Goal: Task Accomplishment & Management: Complete application form

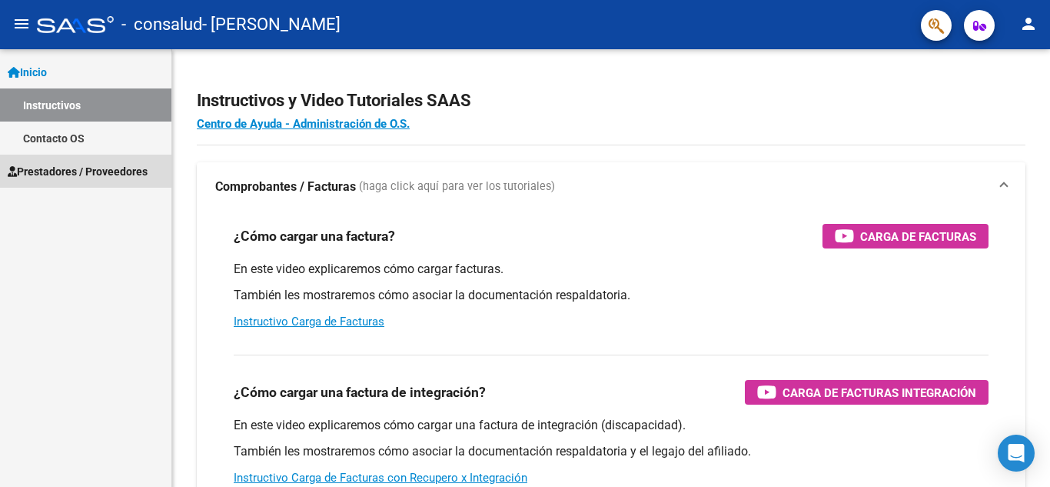
click at [71, 170] on span "Prestadores / Proveedores" at bounding box center [78, 171] width 140 height 17
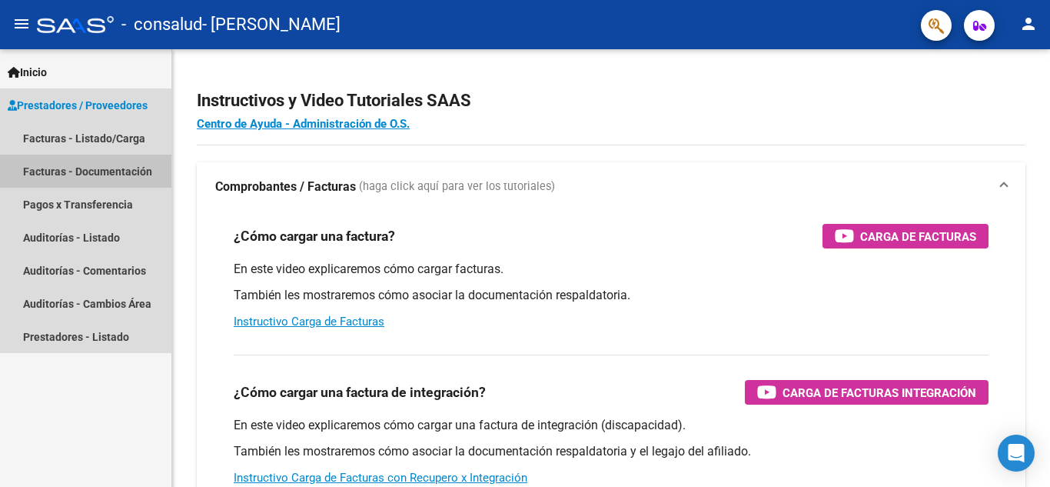
click at [40, 169] on link "Facturas - Documentación" at bounding box center [85, 171] width 171 height 33
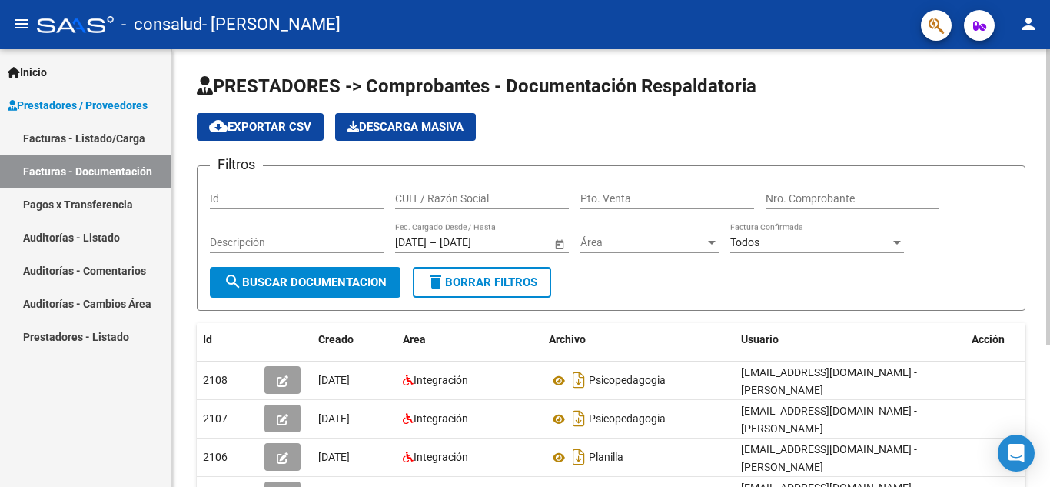
scroll to position [211, 0]
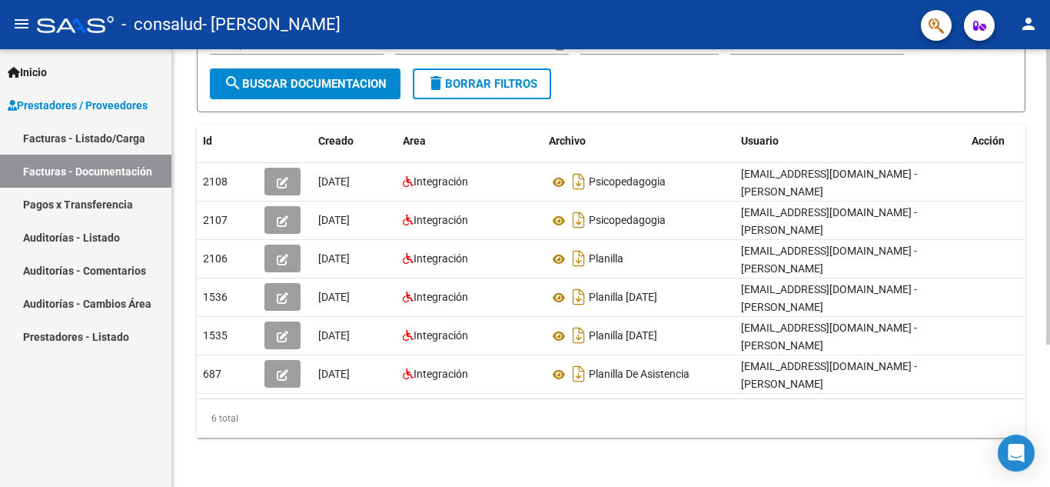
click at [1038, 362] on div at bounding box center [1049, 268] width 4 height 438
click at [1038, 406] on div at bounding box center [1049, 338] width 4 height 295
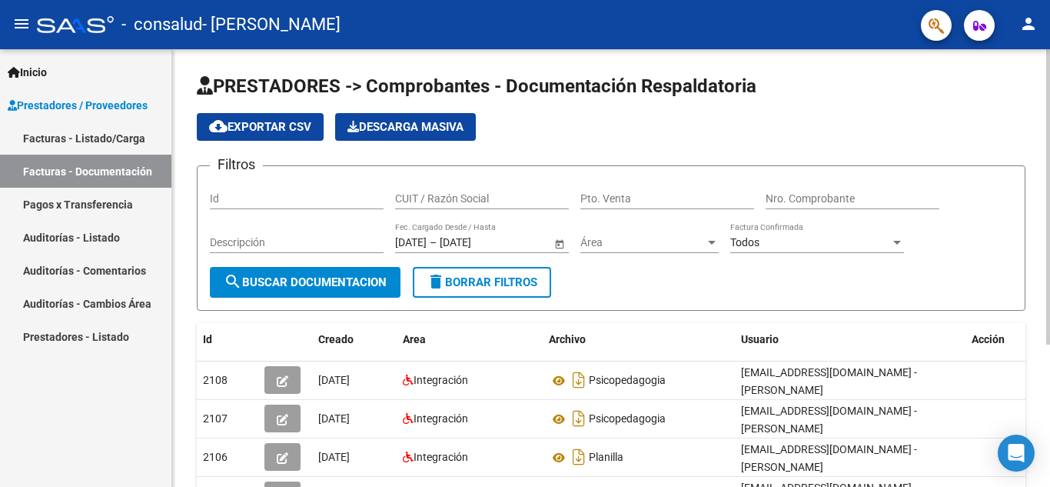
click at [1038, 75] on div at bounding box center [1049, 268] width 4 height 438
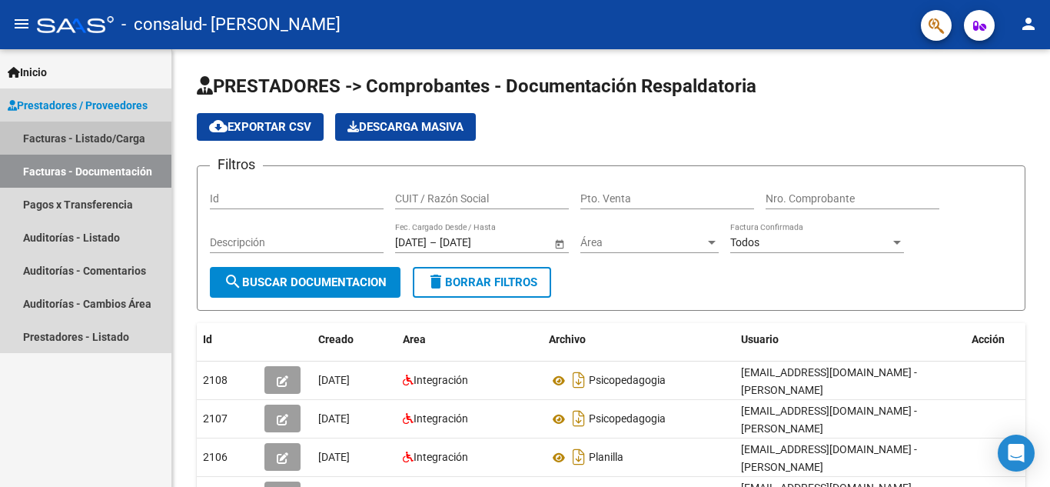
click at [49, 138] on link "Facturas - Listado/Carga" at bounding box center [85, 138] width 171 height 33
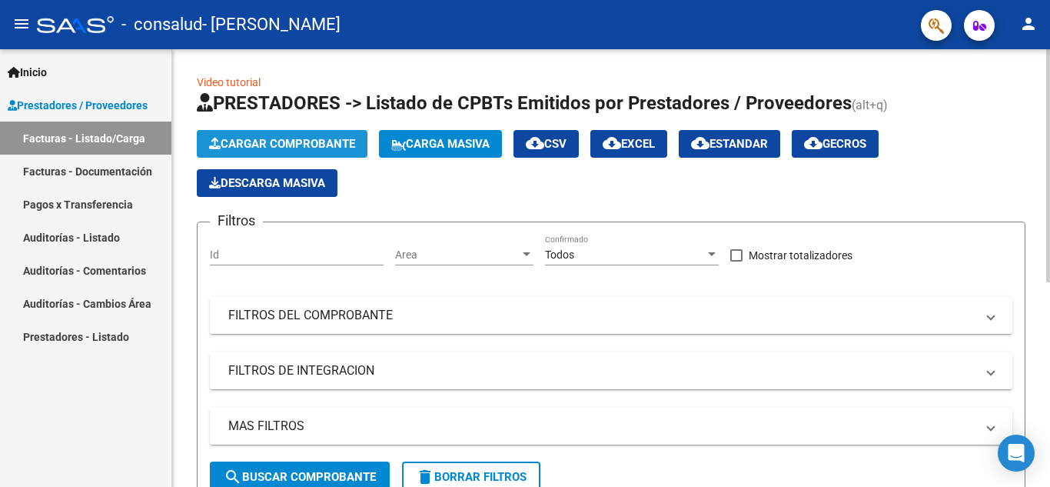
click at [275, 138] on span "Cargar Comprobante" at bounding box center [282, 144] width 146 height 14
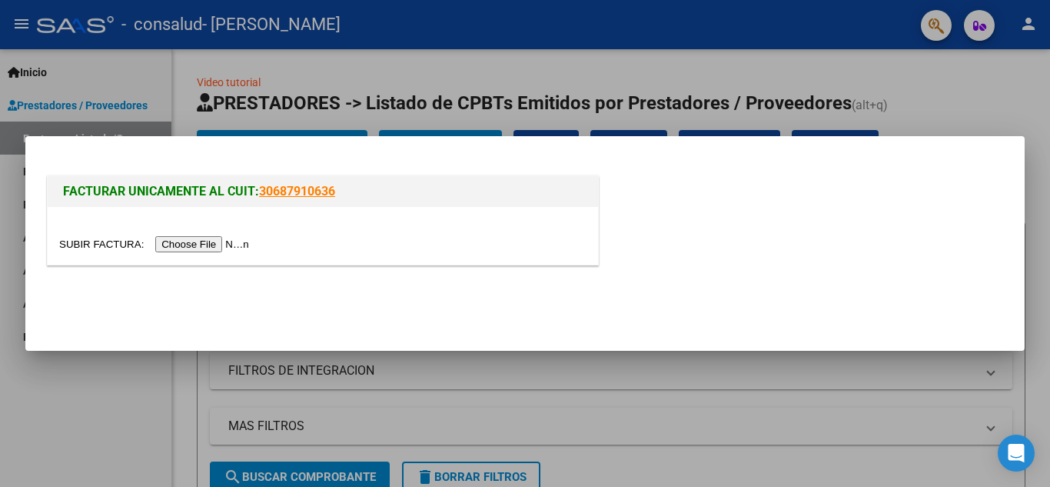
click at [224, 243] on input "file" at bounding box center [156, 244] width 195 height 16
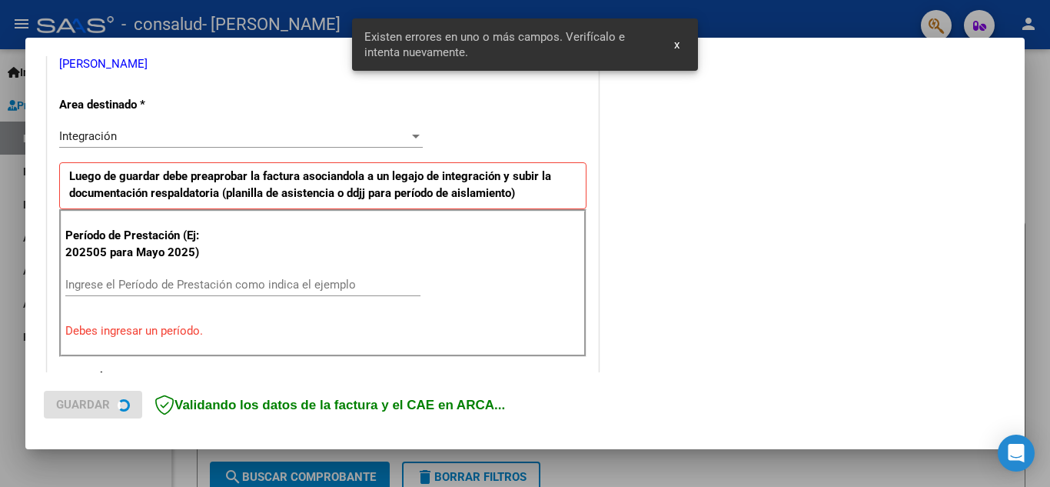
scroll to position [348, 0]
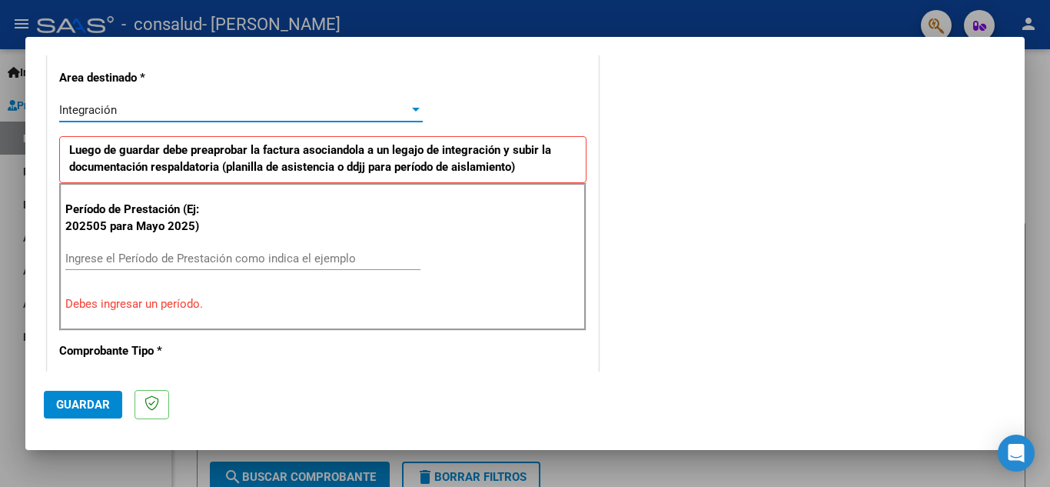
click at [408, 103] on div "Integración" at bounding box center [241, 110] width 364 height 14
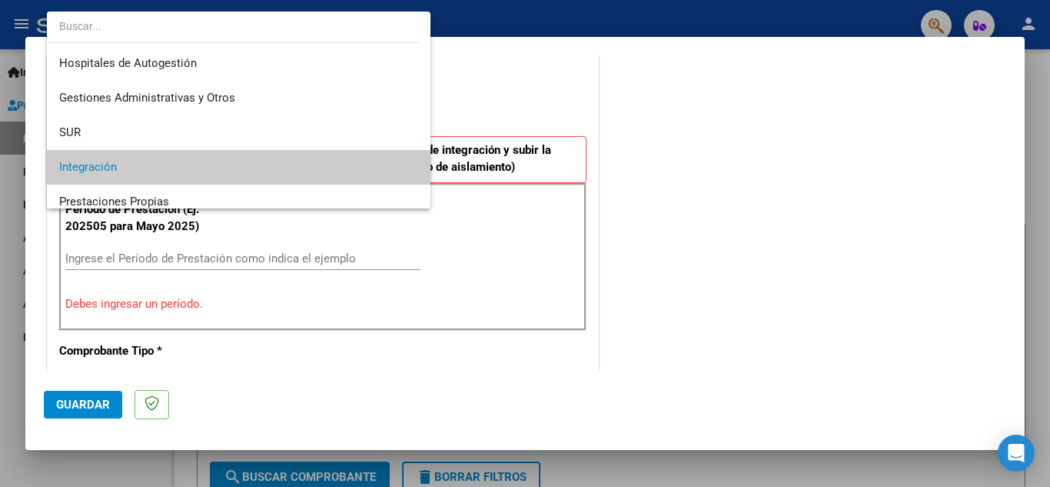
scroll to position [58, 0]
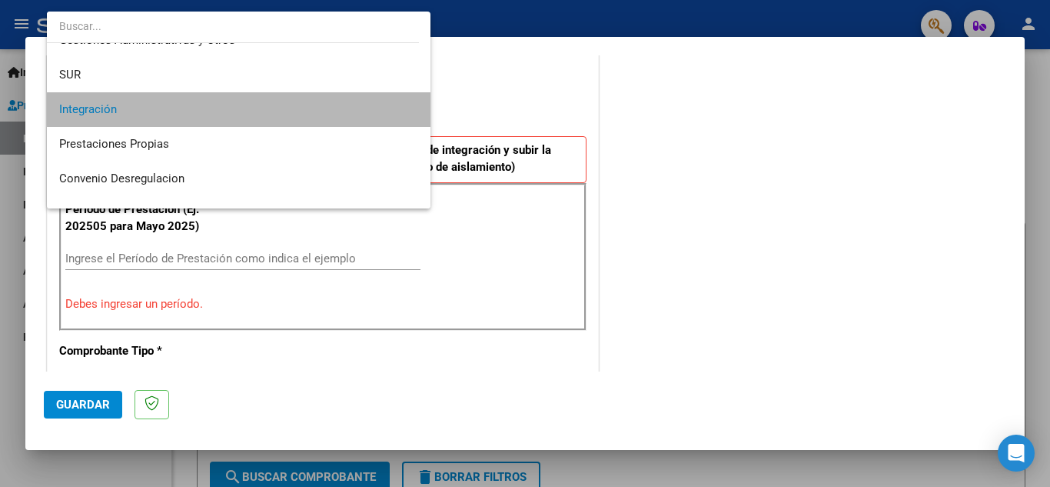
click at [408, 102] on mat-option "Integración" at bounding box center [239, 109] width 384 height 35
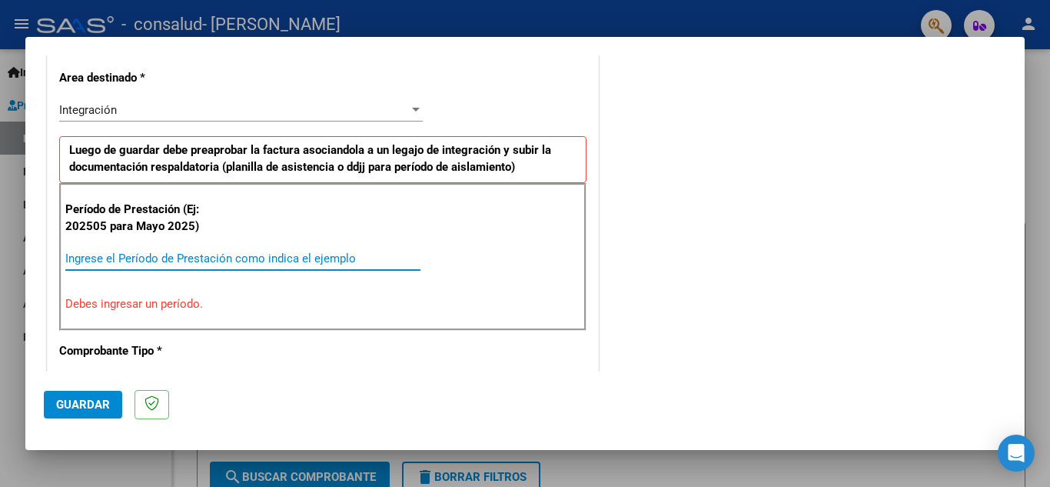
click at [269, 258] on input "Ingrese el Período de Prestación como indica el ejemplo" at bounding box center [242, 258] width 355 height 14
click at [237, 263] on input "Ingrese el Período de Prestación como indica el ejemplo" at bounding box center [242, 258] width 355 height 14
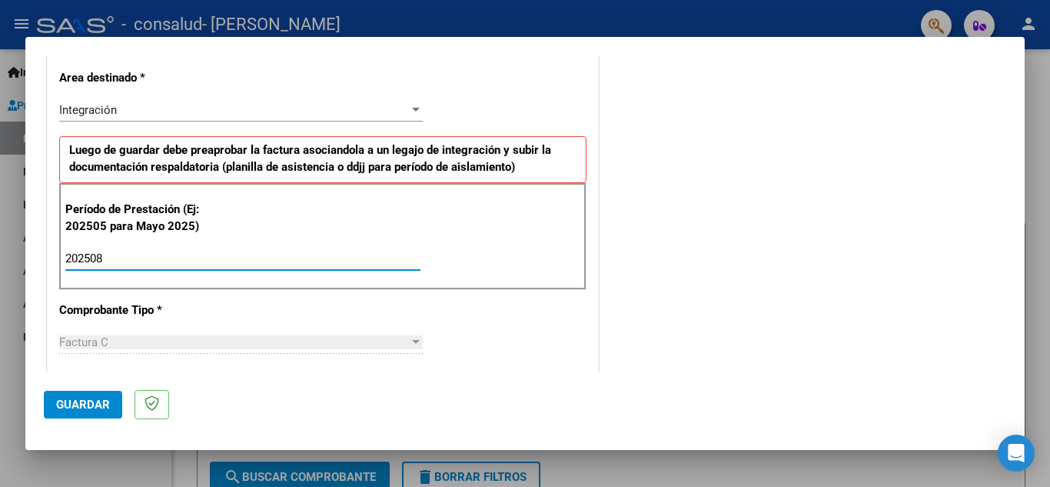
type input "202508"
click at [412, 341] on div at bounding box center [416, 342] width 8 height 4
click at [70, 402] on span "Guardar" at bounding box center [83, 405] width 54 height 14
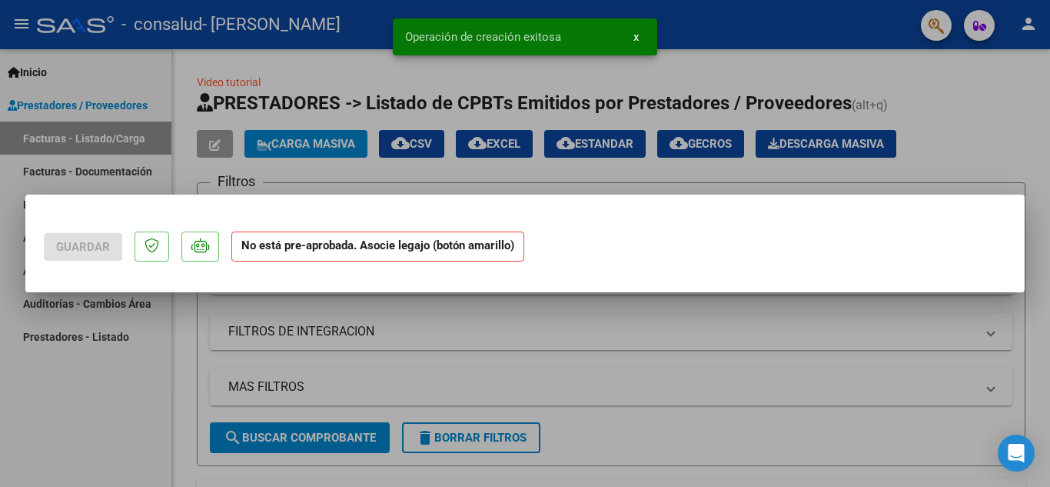
scroll to position [0, 0]
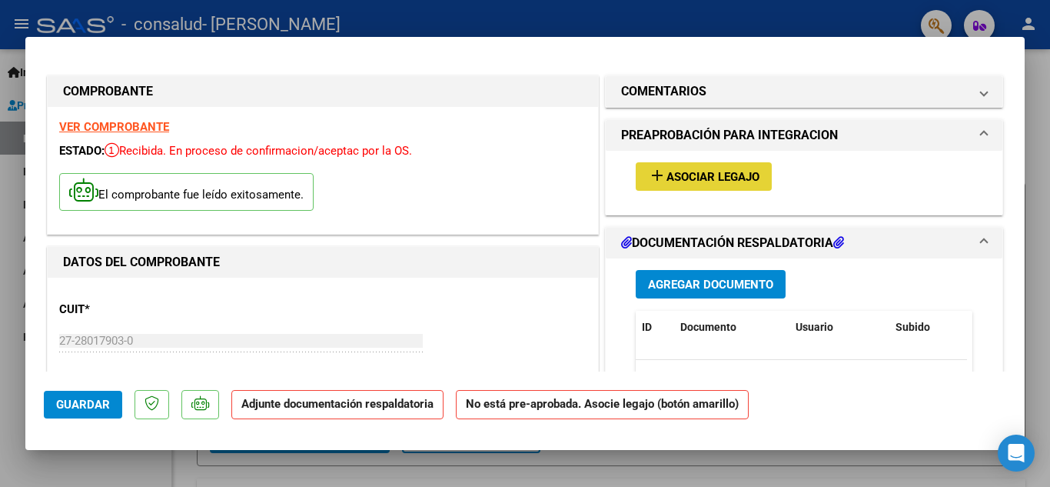
click at [650, 167] on mat-icon "add" at bounding box center [657, 175] width 18 height 18
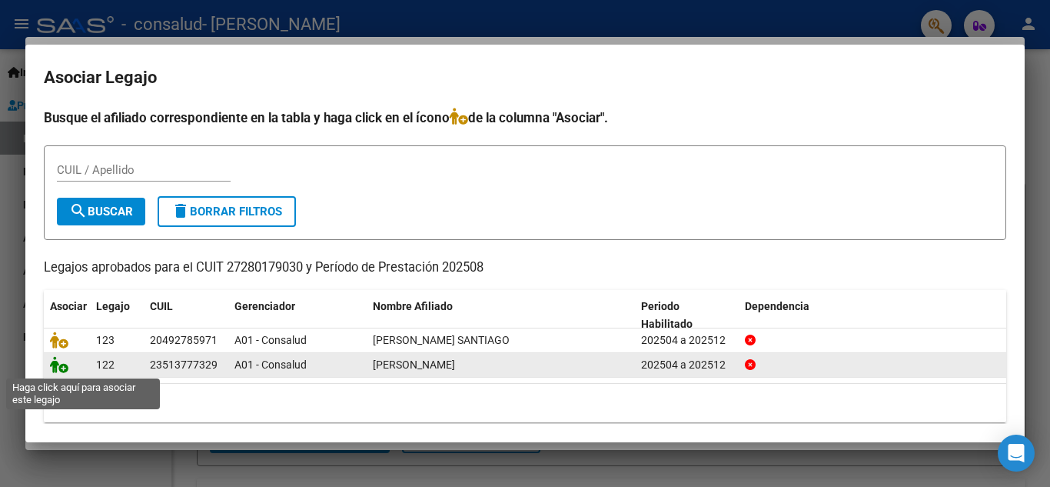
click at [55, 368] on icon at bounding box center [59, 364] width 18 height 17
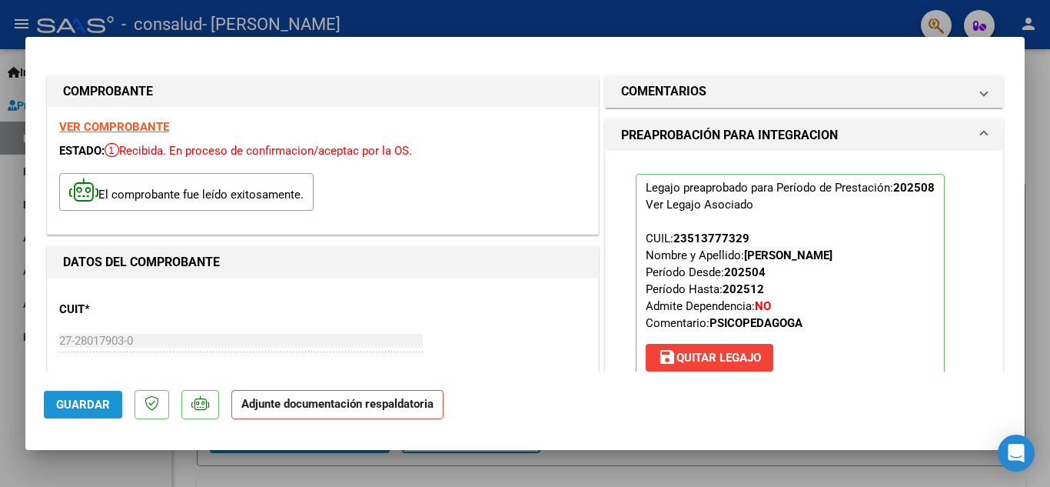
click at [91, 408] on span "Guardar" at bounding box center [83, 405] width 54 height 14
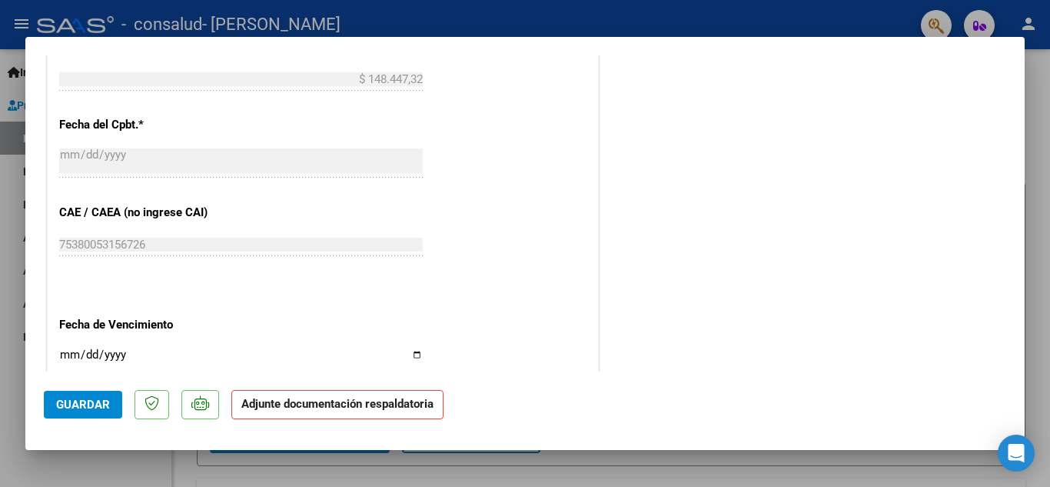
scroll to position [1060, 0]
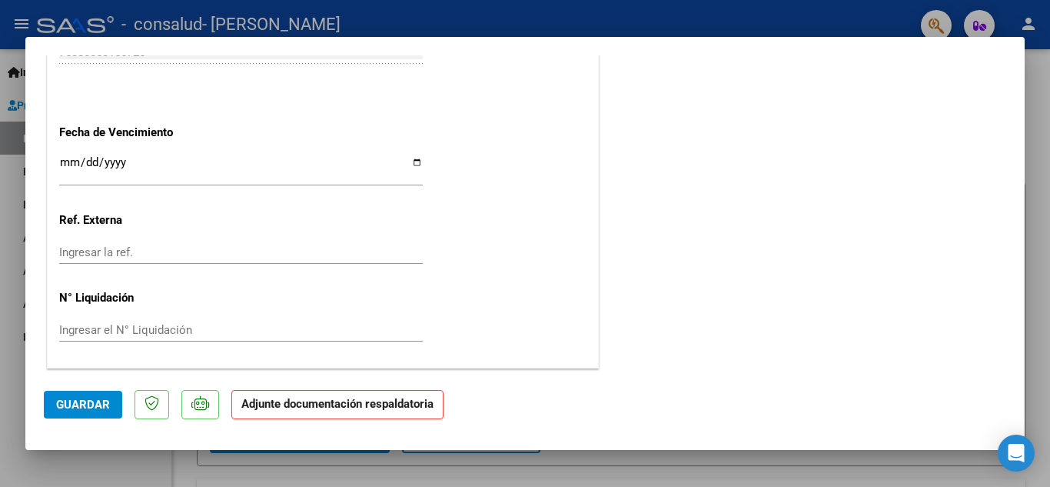
drag, startPoint x: 102, startPoint y: 308, endPoint x: 302, endPoint y: 305, distance: 200.0
click at [270, 408] on strong "Adjunte documentación respaldatoria" at bounding box center [337, 404] width 192 height 14
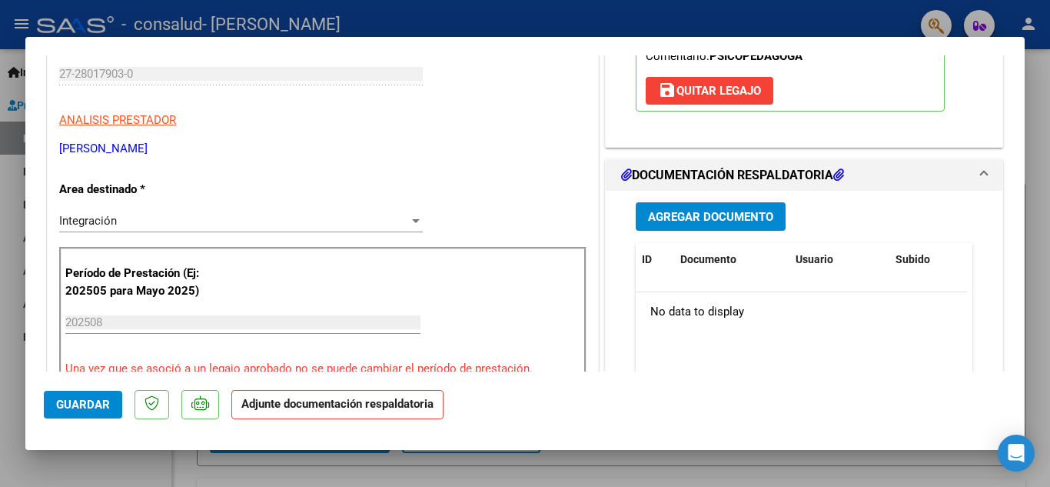
scroll to position [298, 0]
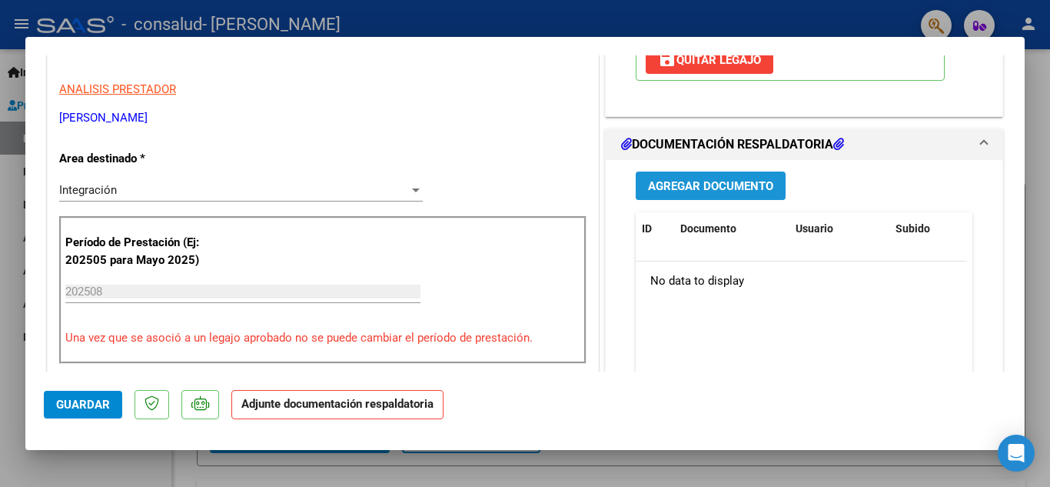
click at [731, 185] on span "Agregar Documento" at bounding box center [710, 186] width 125 height 14
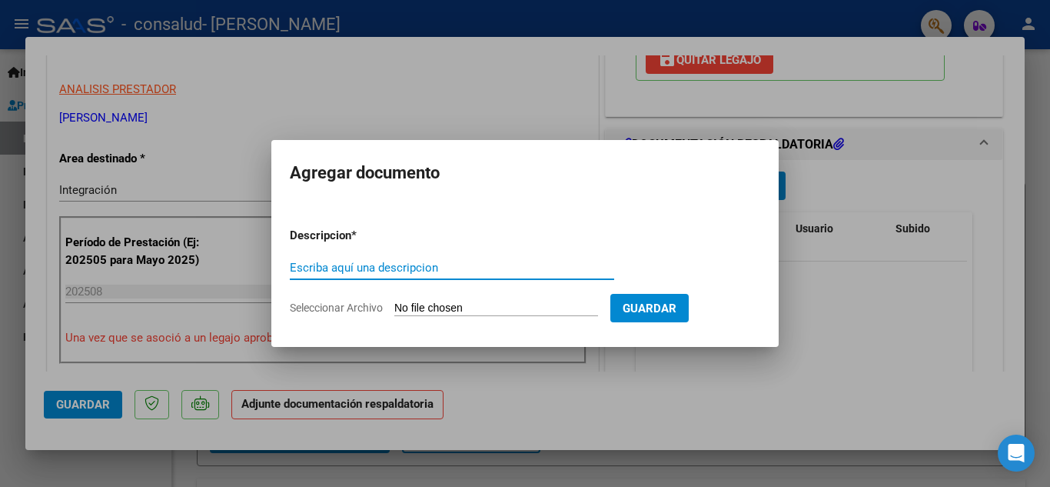
click at [365, 274] on input "Escriba aquí una descripcion" at bounding box center [452, 268] width 325 height 14
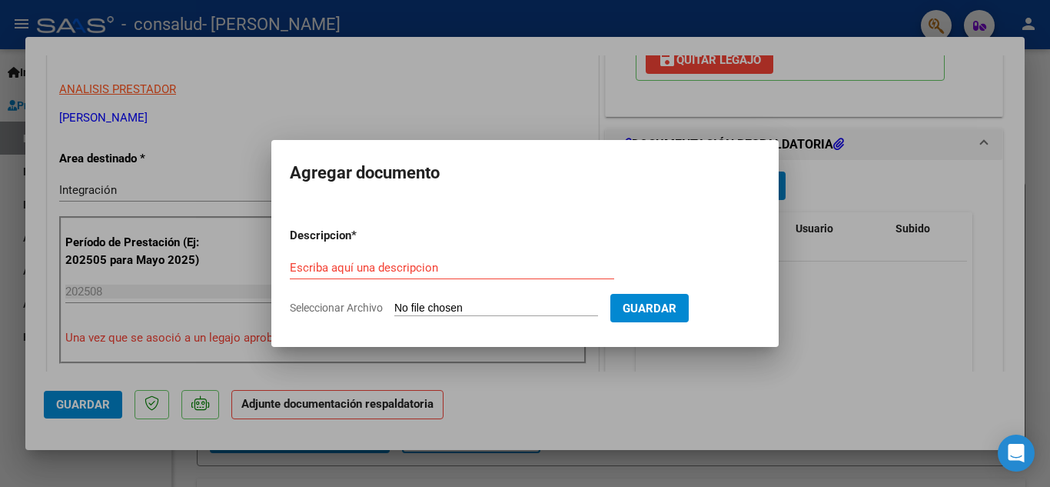
click at [431, 308] on input "Seleccionar Archivo" at bounding box center [496, 308] width 204 height 15
type input "C:\fakepath\plani [PERSON_NAME] ag 25.pdf"
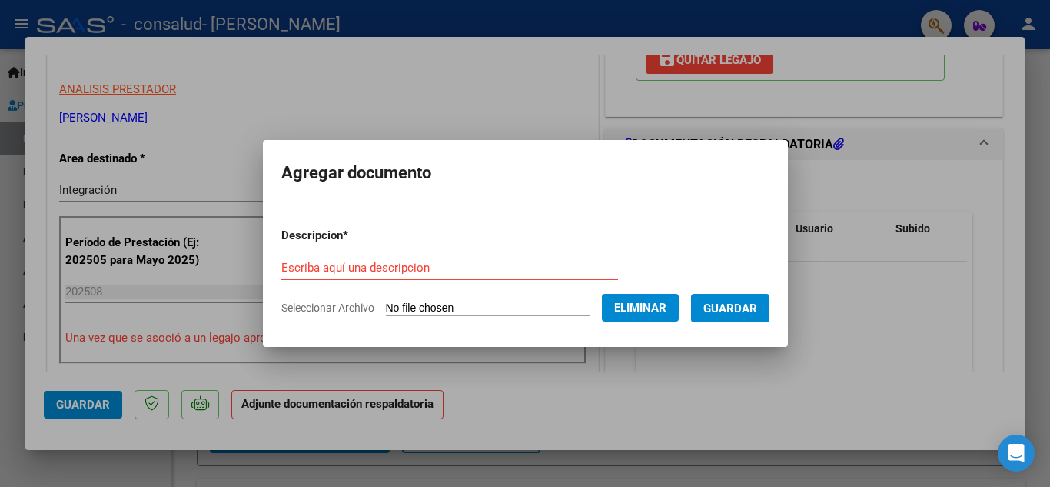
click at [424, 268] on input "Escriba aquí una descripcion" at bounding box center [449, 268] width 337 height 14
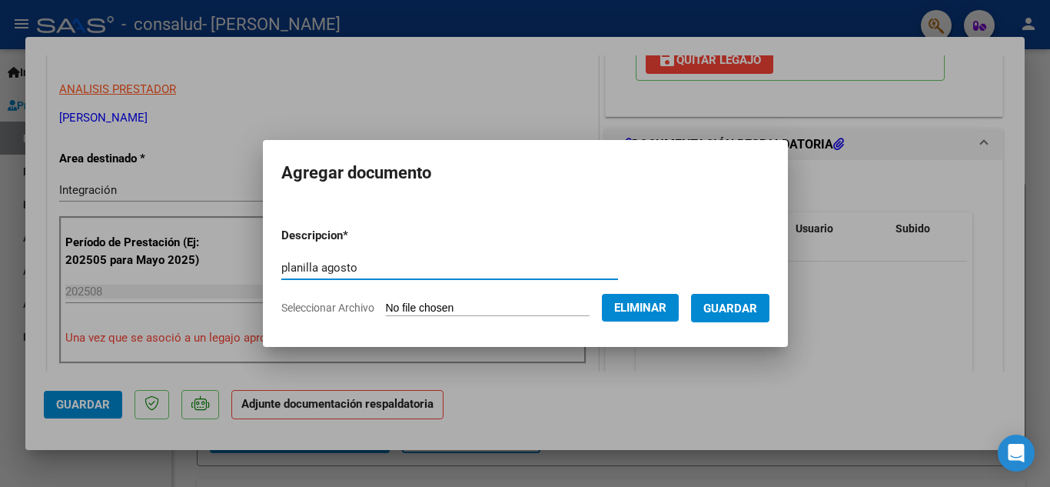
type input "planilla agosto"
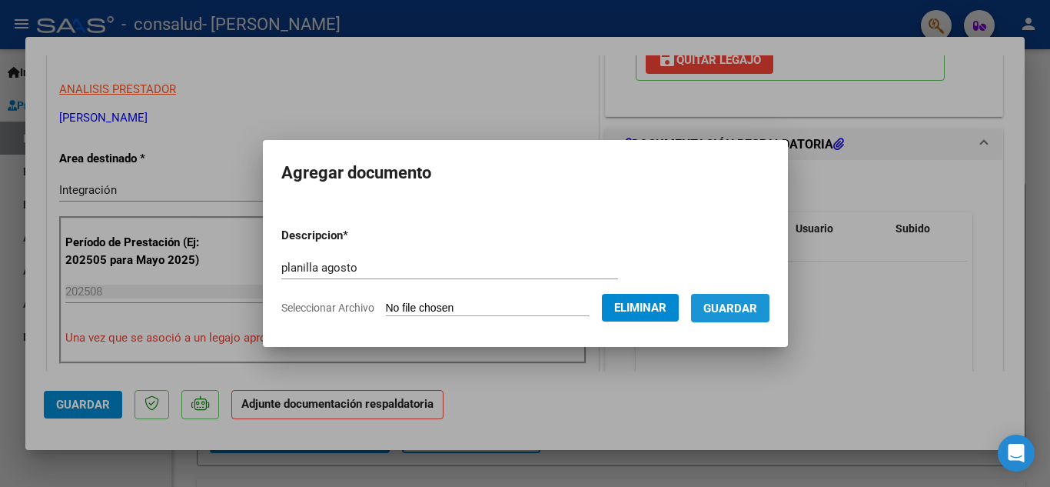
click at [732, 301] on span "Guardar" at bounding box center [731, 308] width 54 height 14
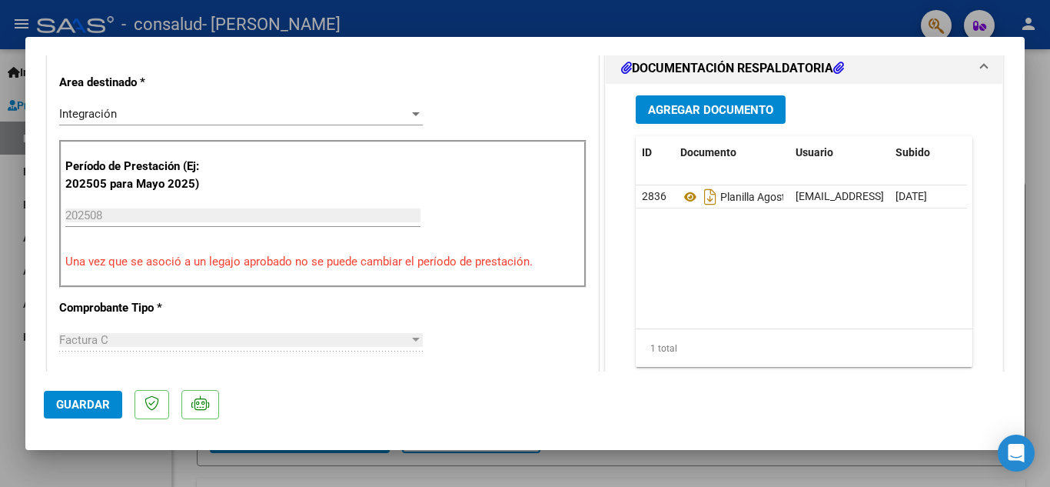
scroll to position [189, 0]
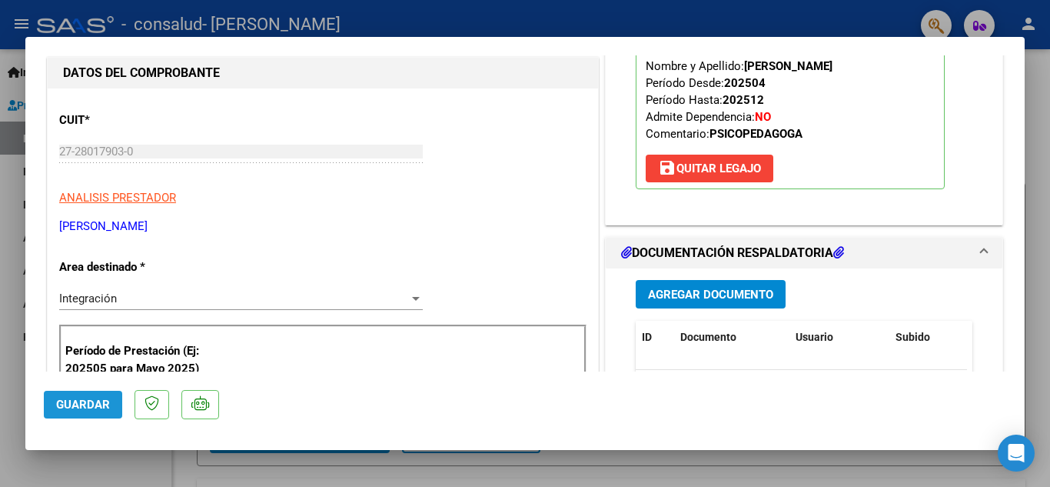
click at [77, 409] on span "Guardar" at bounding box center [83, 405] width 54 height 14
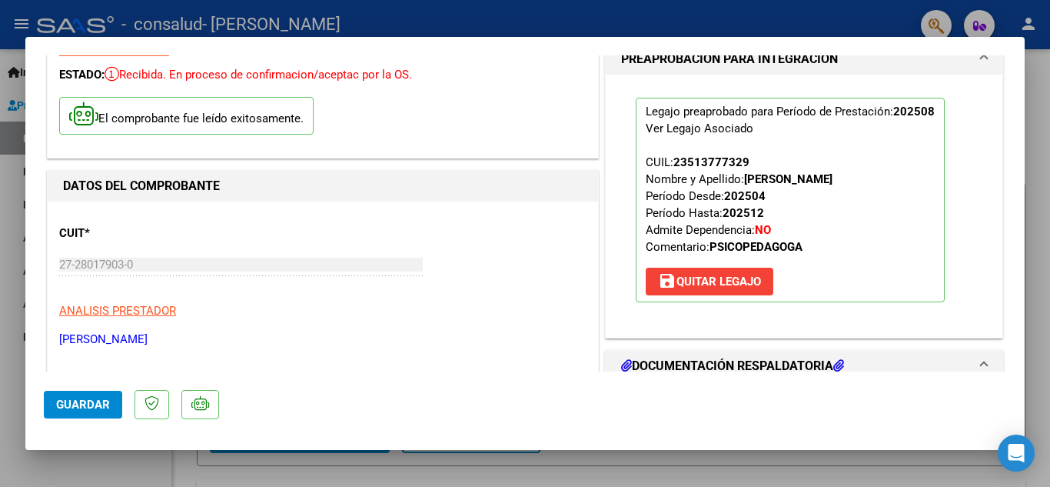
scroll to position [0, 0]
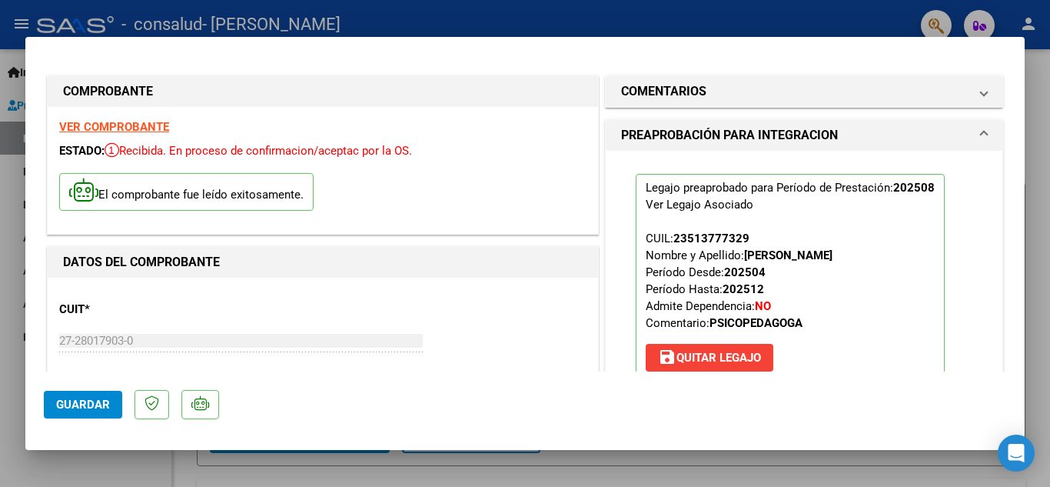
click at [460, 20] on div at bounding box center [525, 243] width 1050 height 487
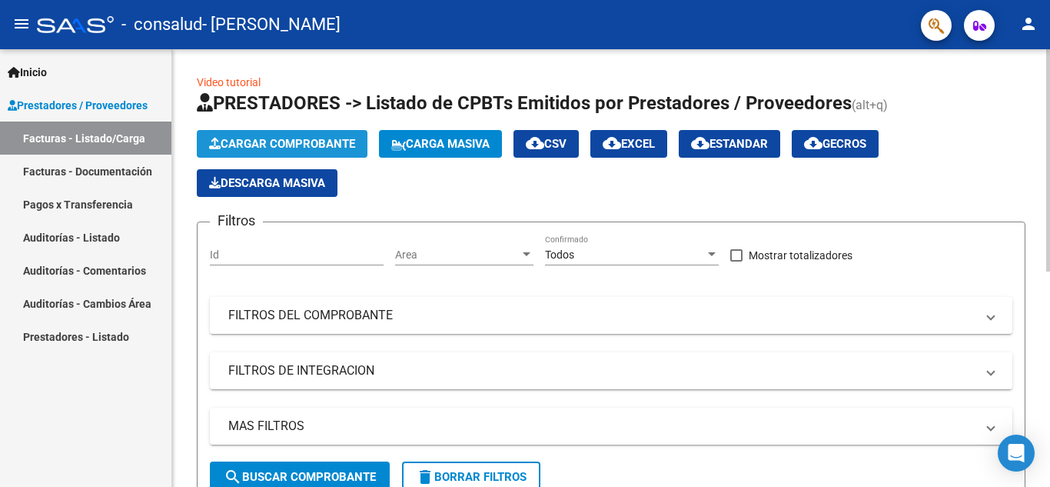
click at [269, 135] on button "Cargar Comprobante" at bounding box center [282, 144] width 171 height 28
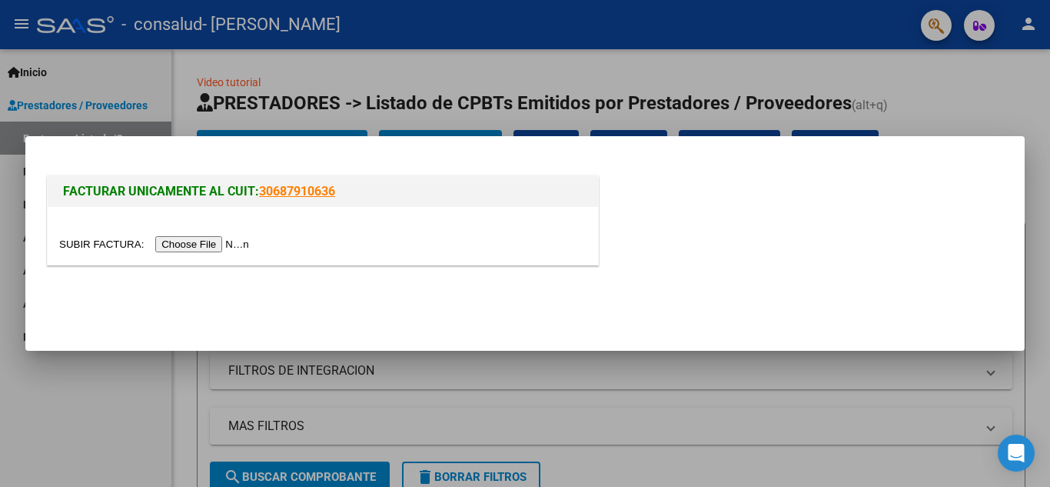
click at [204, 245] on input "file" at bounding box center [156, 244] width 195 height 16
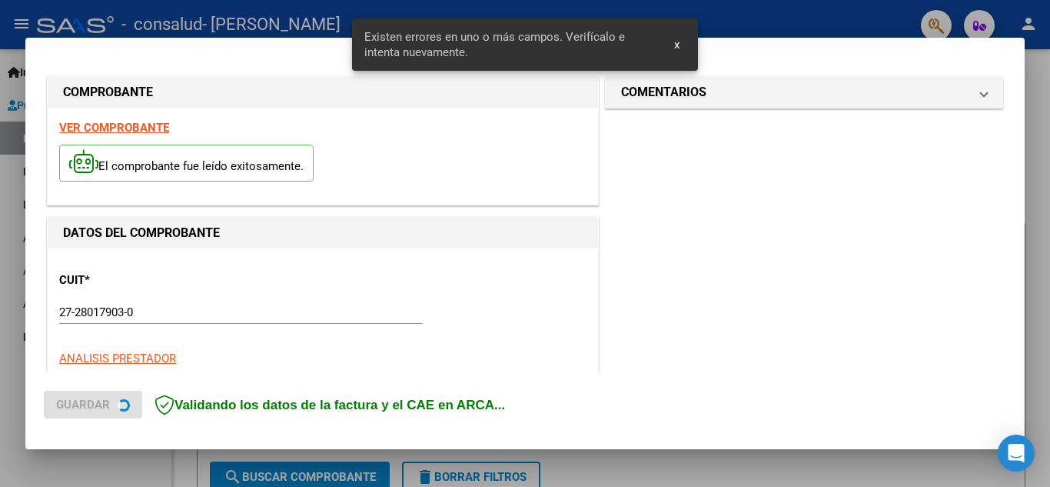
scroll to position [378, 0]
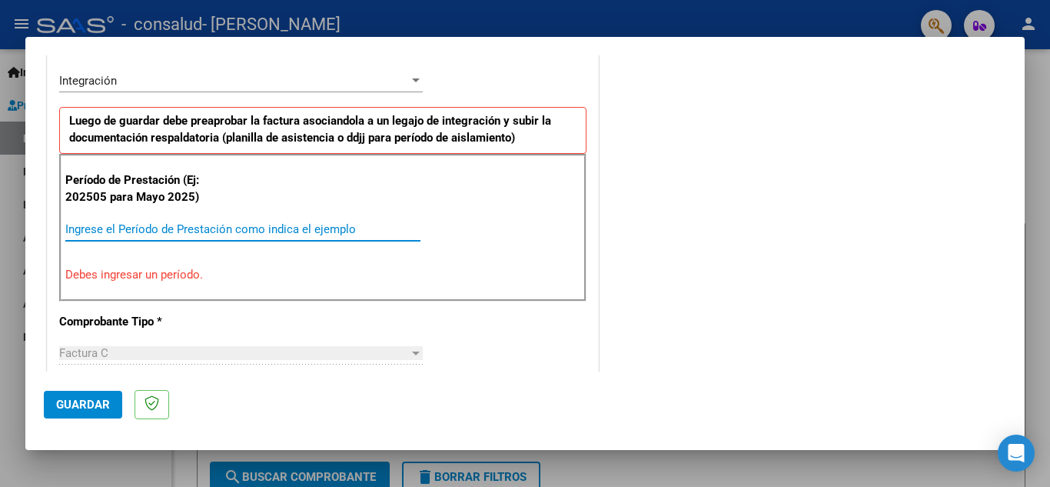
click at [285, 233] on input "Ingrese el Período de Prestación como indica el ejemplo" at bounding box center [242, 229] width 355 height 14
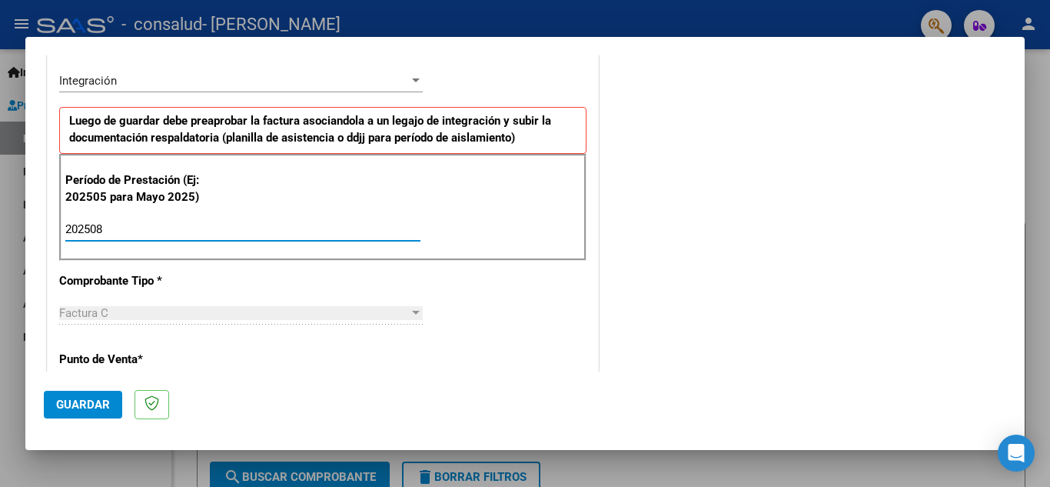
type input "202508"
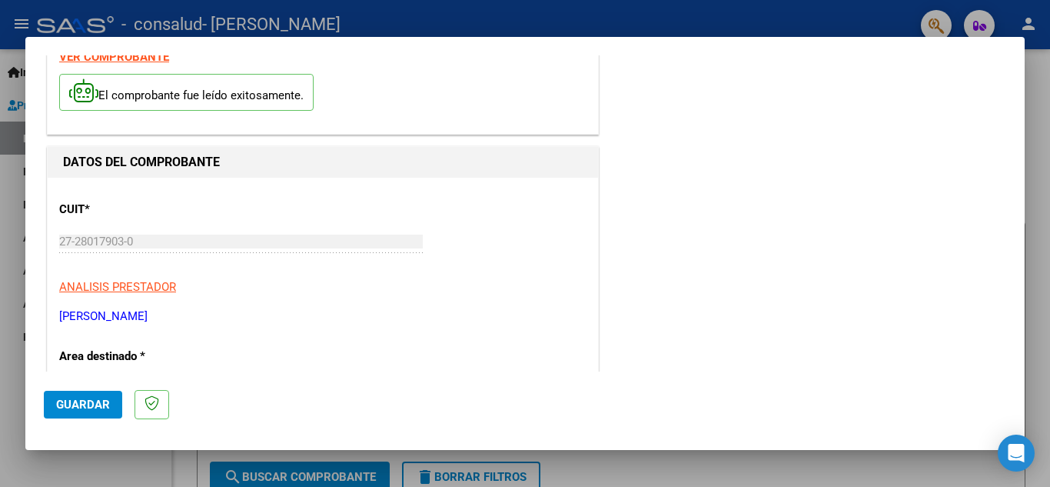
scroll to position [0, 0]
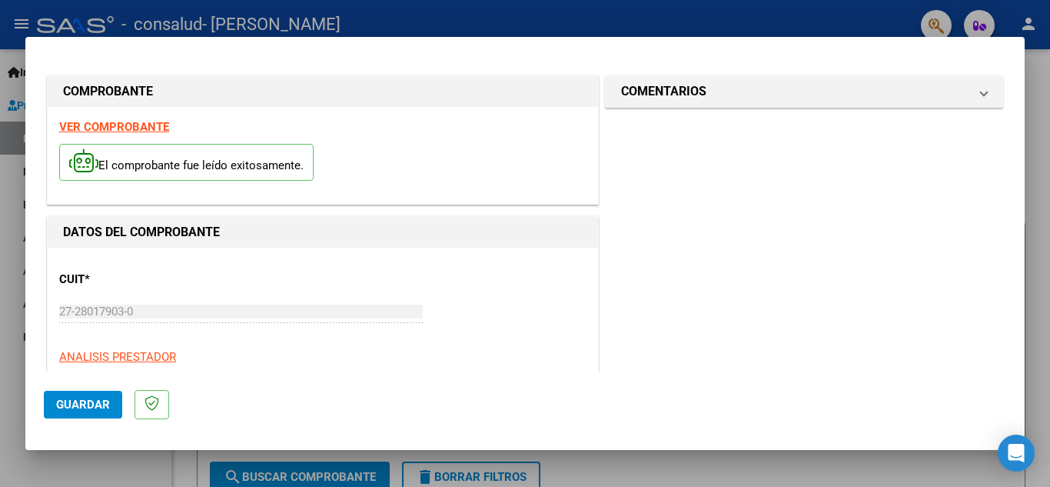
click at [94, 407] on span "Guardar" at bounding box center [83, 405] width 54 height 14
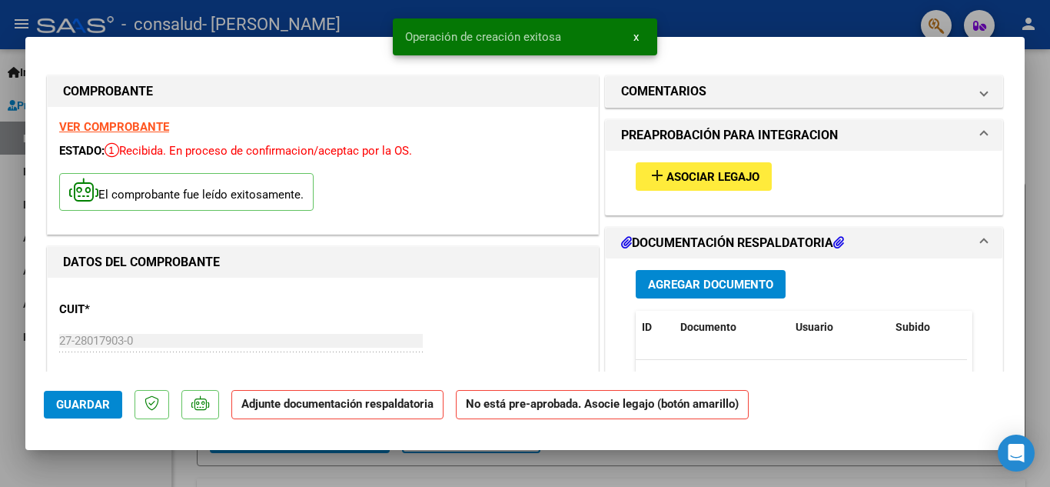
click at [687, 178] on span "Asociar Legajo" at bounding box center [713, 177] width 93 height 14
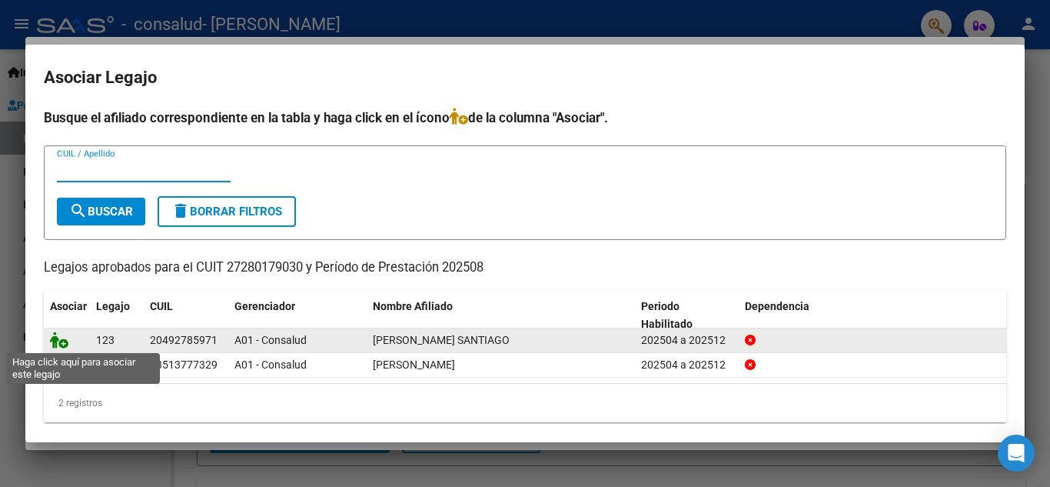
click at [61, 344] on icon at bounding box center [59, 339] width 18 height 17
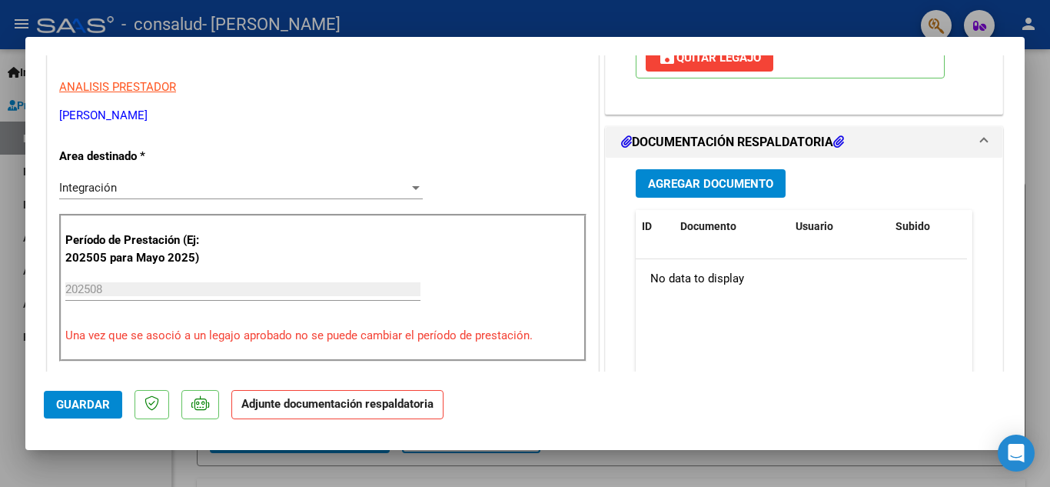
scroll to position [318, 0]
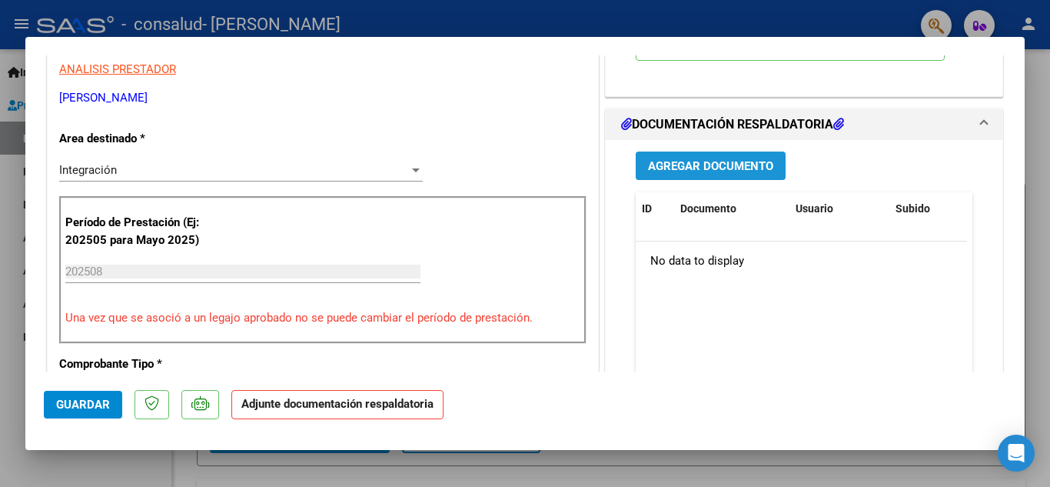
click at [717, 165] on span "Agregar Documento" at bounding box center [710, 166] width 125 height 14
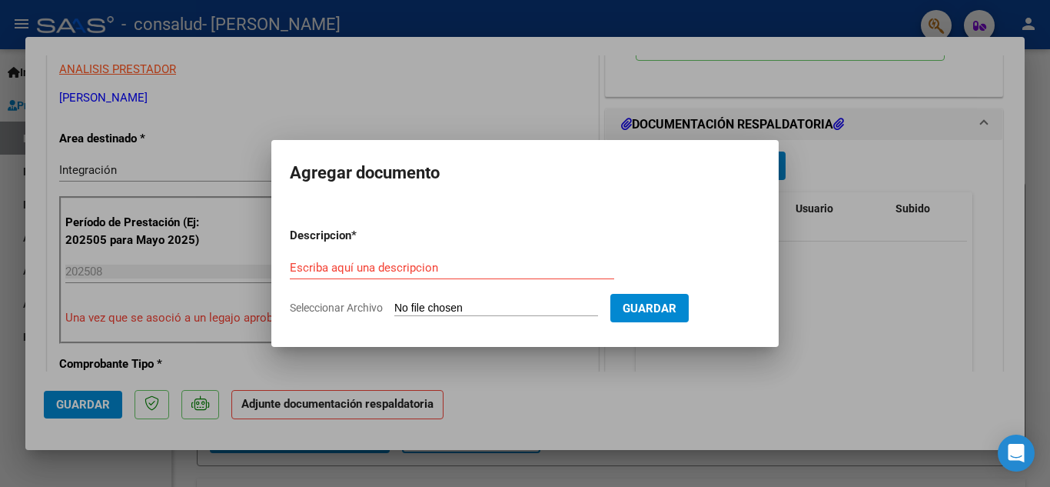
click at [820, 158] on div at bounding box center [525, 243] width 1050 height 487
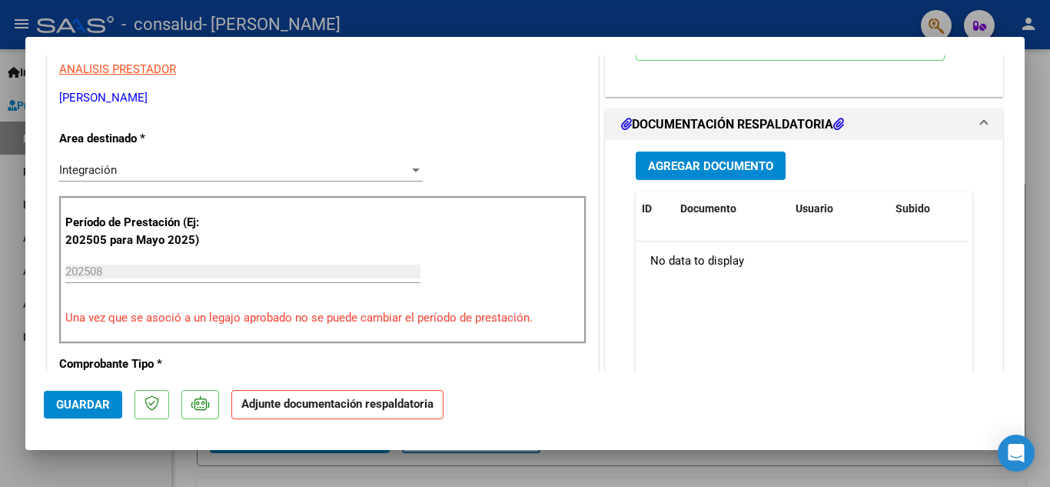
click at [754, 118] on h1 "DOCUMENTACIÓN RESPALDATORIA" at bounding box center [732, 124] width 223 height 18
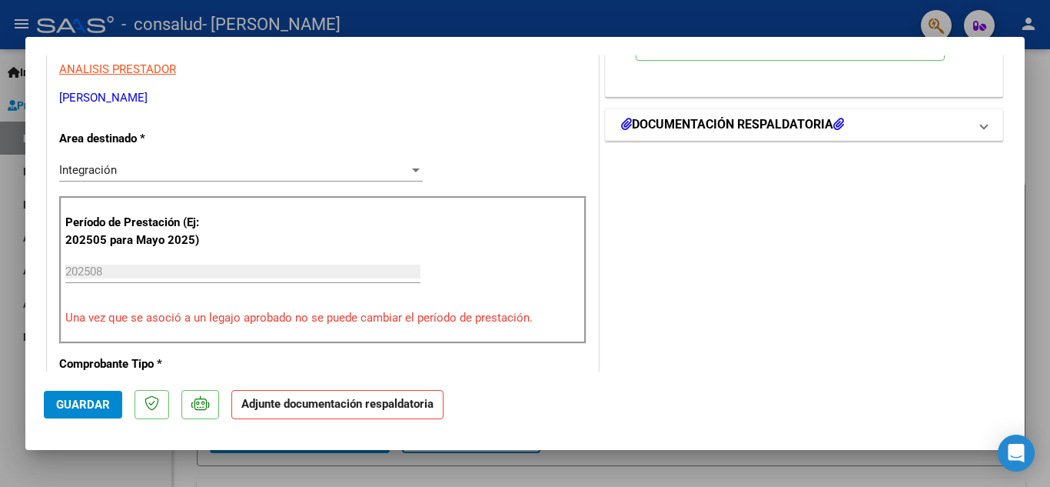
click at [754, 118] on h1 "DOCUMENTACIÓN RESPALDATORIA" at bounding box center [732, 124] width 223 height 18
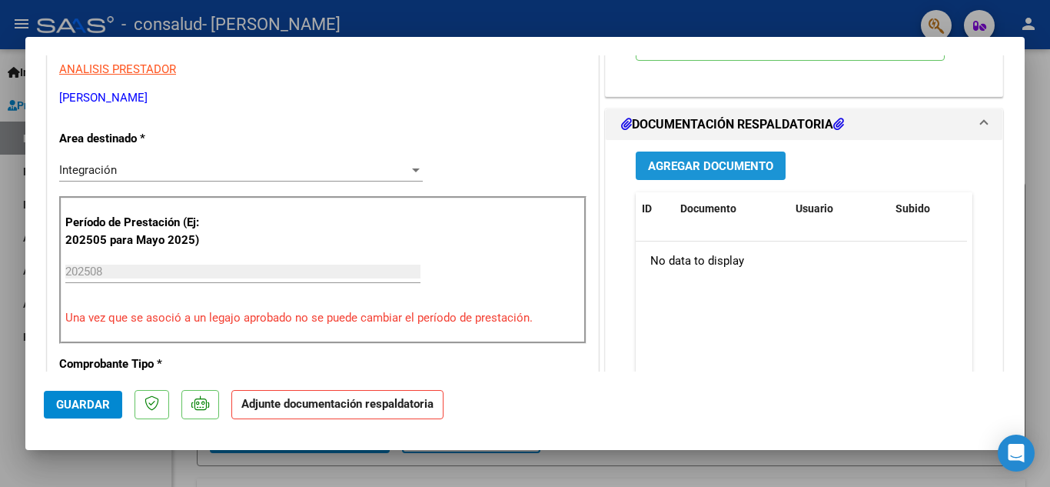
click at [714, 169] on span "Agregar Documento" at bounding box center [710, 166] width 125 height 14
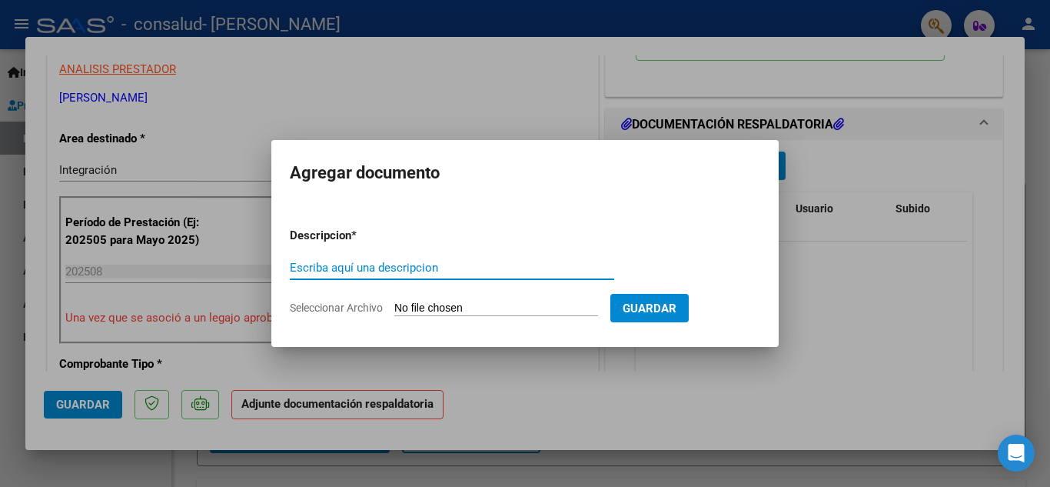
click at [506, 268] on input "Escriba aquí una descripcion" at bounding box center [452, 268] width 325 height 14
type input "planilla santiago"
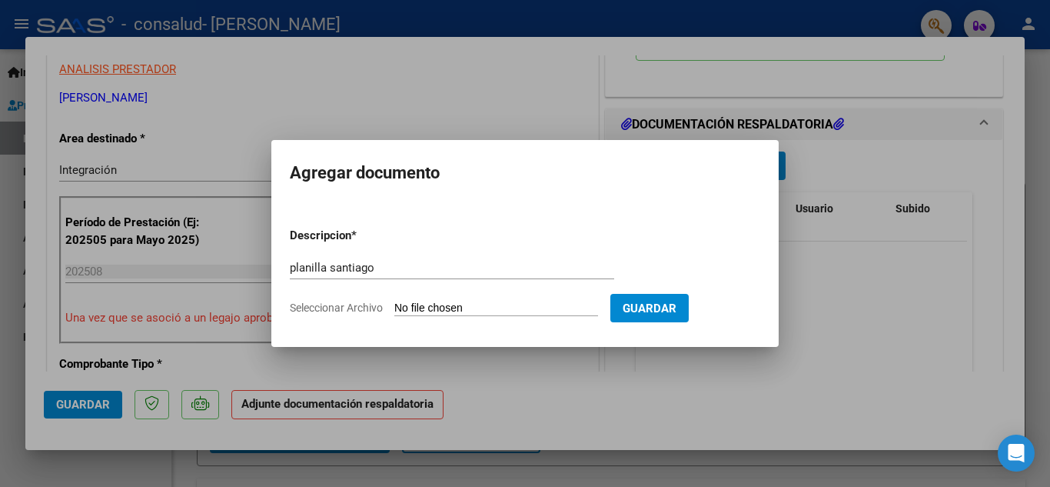
click at [544, 303] on input "Seleccionar Archivo" at bounding box center [496, 308] width 204 height 15
type input "C:\fakepath\plani [PERSON_NAME] ag 25.pdf"
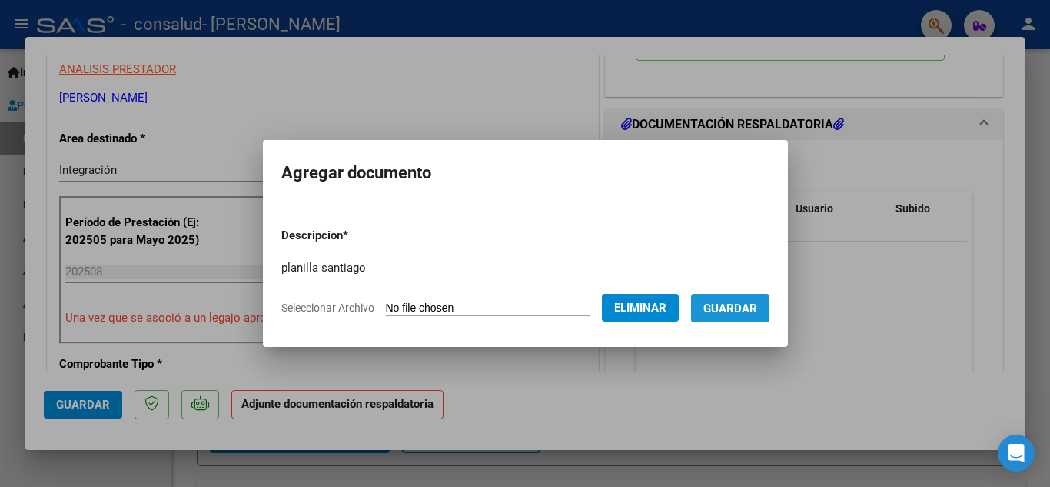
click at [733, 311] on span "Guardar" at bounding box center [731, 308] width 54 height 14
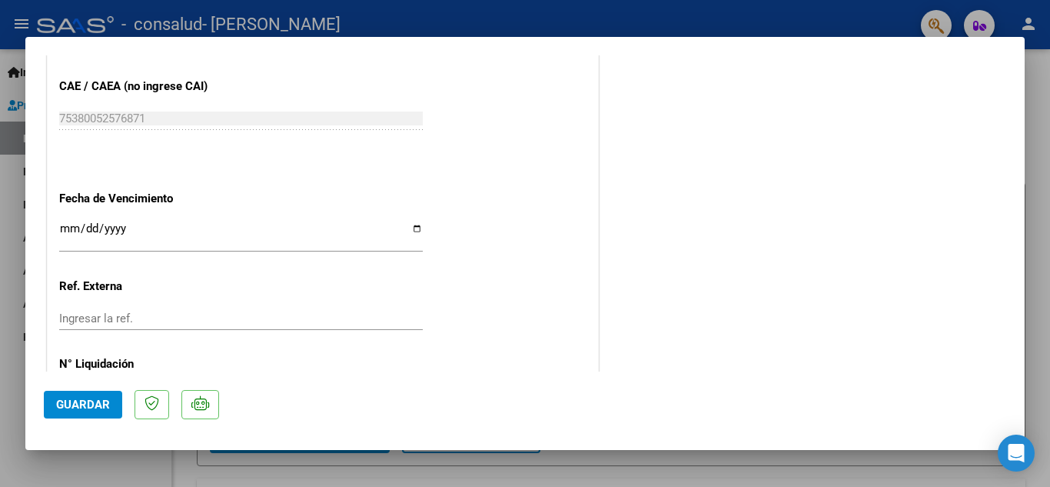
scroll to position [1025, 0]
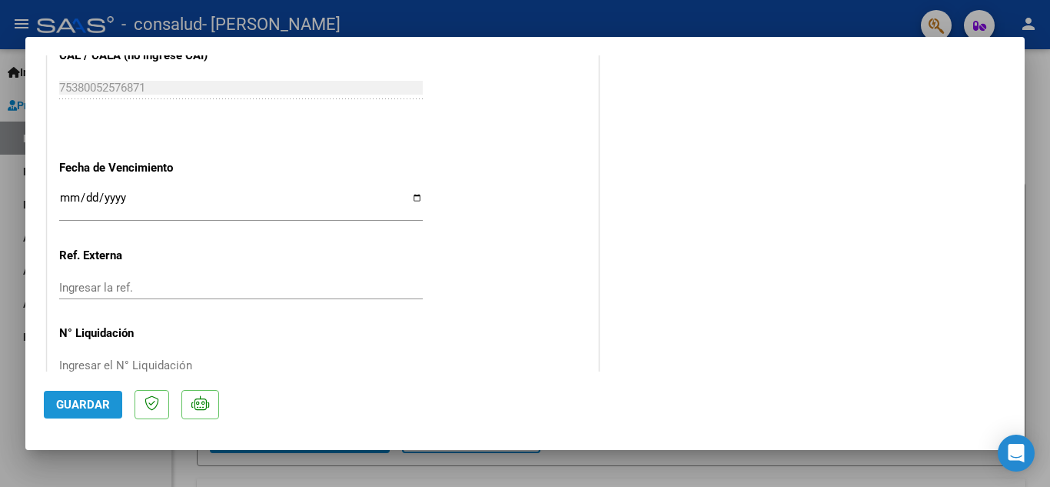
click at [98, 401] on span "Guardar" at bounding box center [83, 405] width 54 height 14
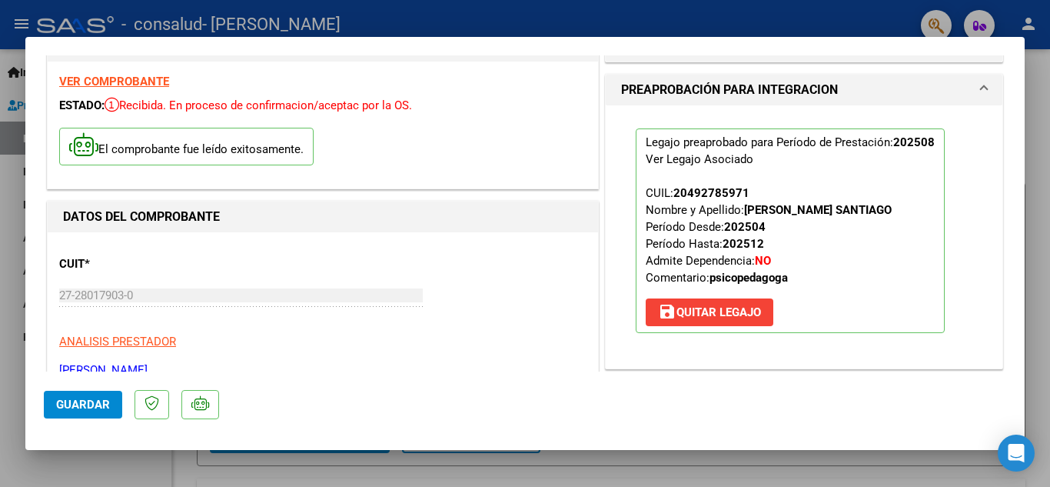
scroll to position [0, 0]
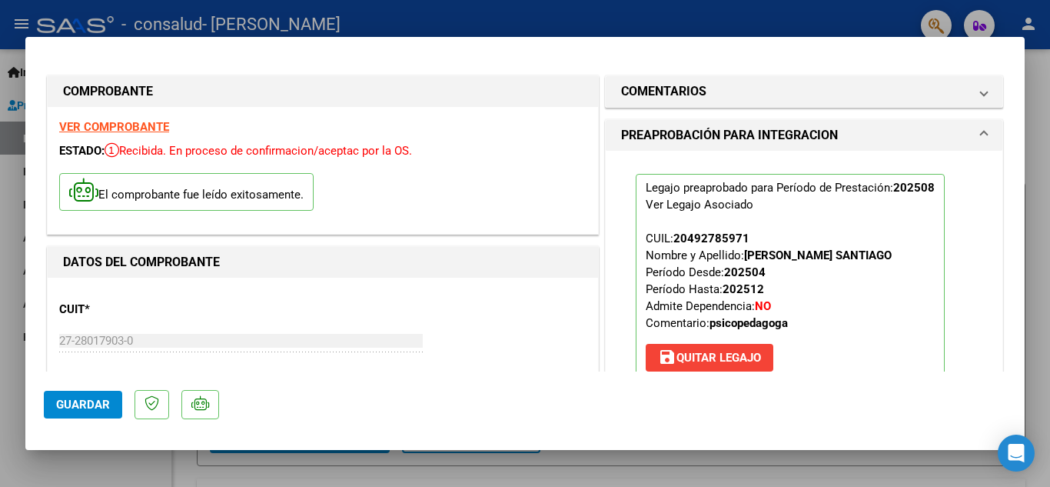
click at [881, 18] on div at bounding box center [525, 243] width 1050 height 487
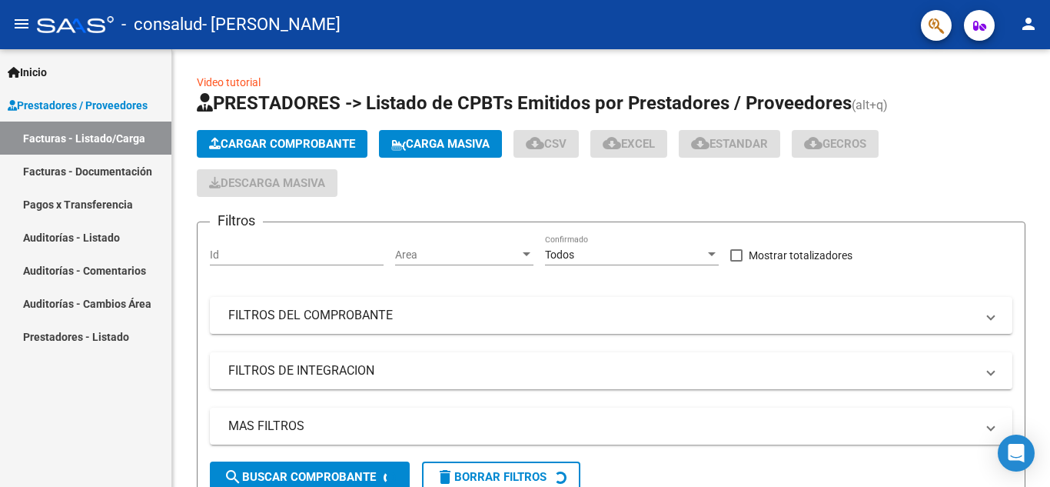
click at [881, 18] on div "- consalud - [PERSON_NAME]" at bounding box center [473, 25] width 872 height 34
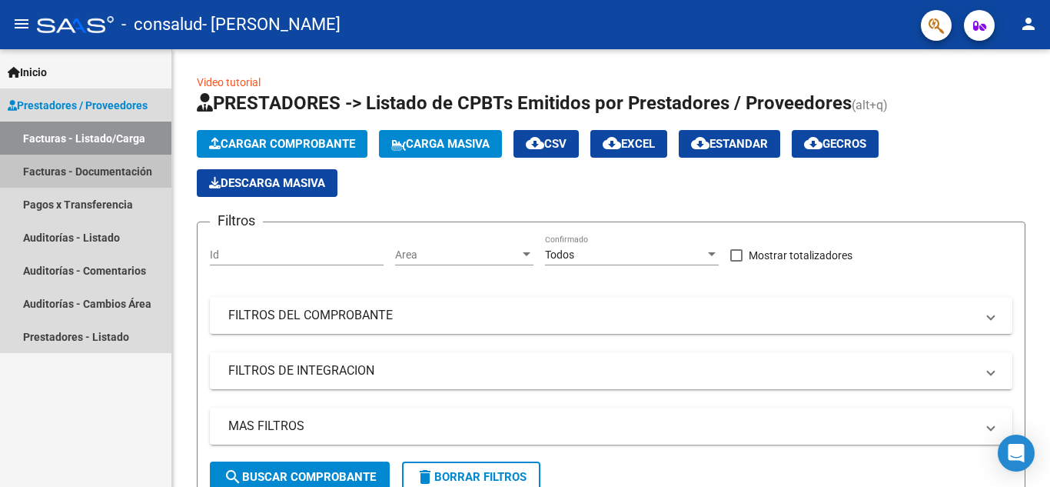
click at [125, 165] on link "Facturas - Documentación" at bounding box center [85, 171] width 171 height 33
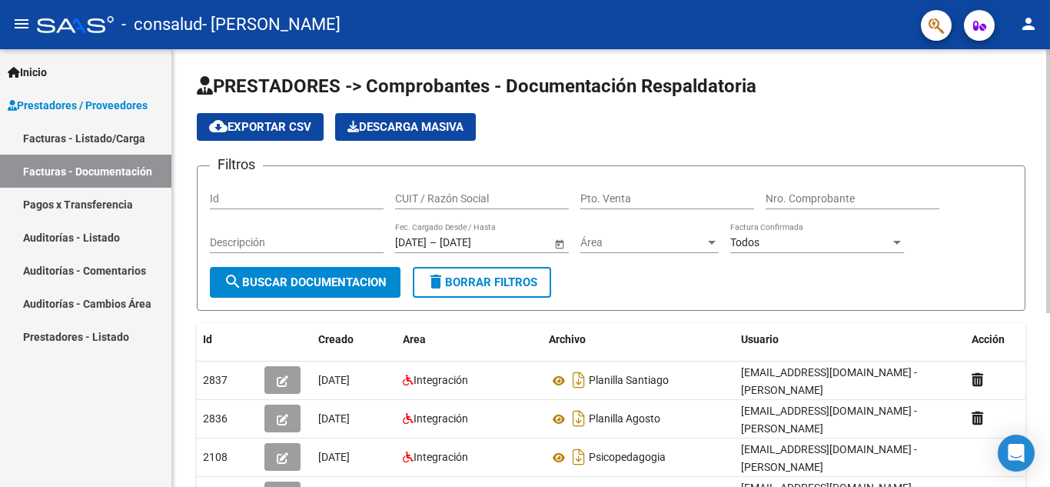
click at [730, 179] on div "Pto. Venta" at bounding box center [668, 193] width 174 height 31
type input "-3"
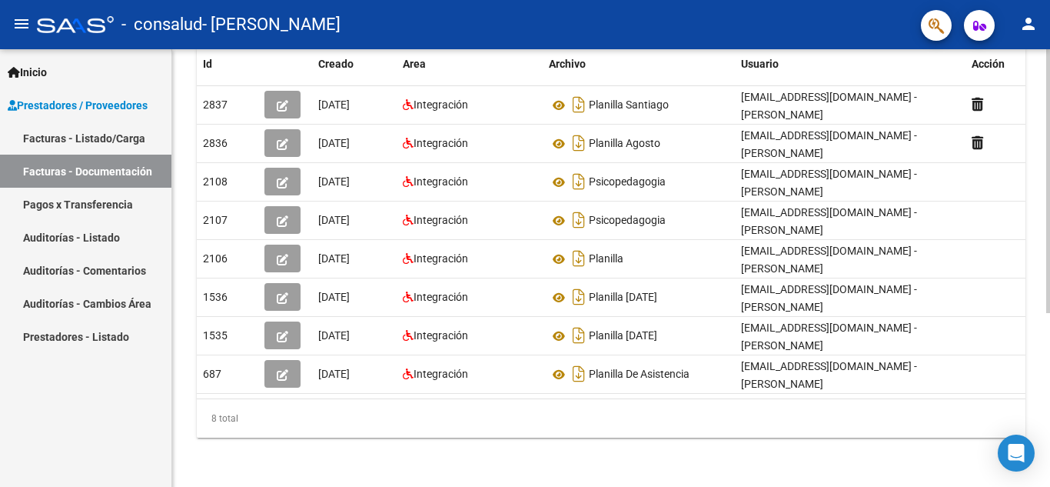
click at [1038, 411] on div at bounding box center [1049, 268] width 4 height 438
